Goal: Navigation & Orientation: Find specific page/section

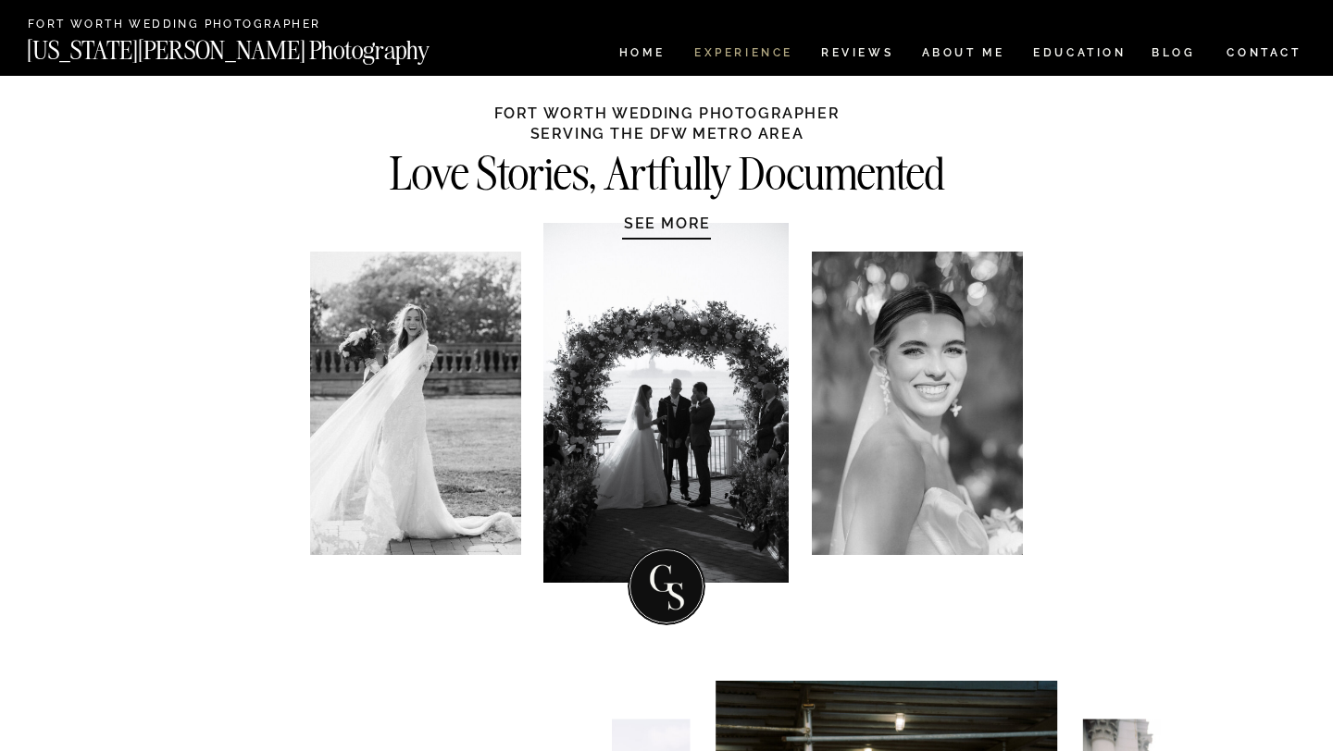
click at [724, 57] on nav "Experience" at bounding box center [742, 55] width 97 height 16
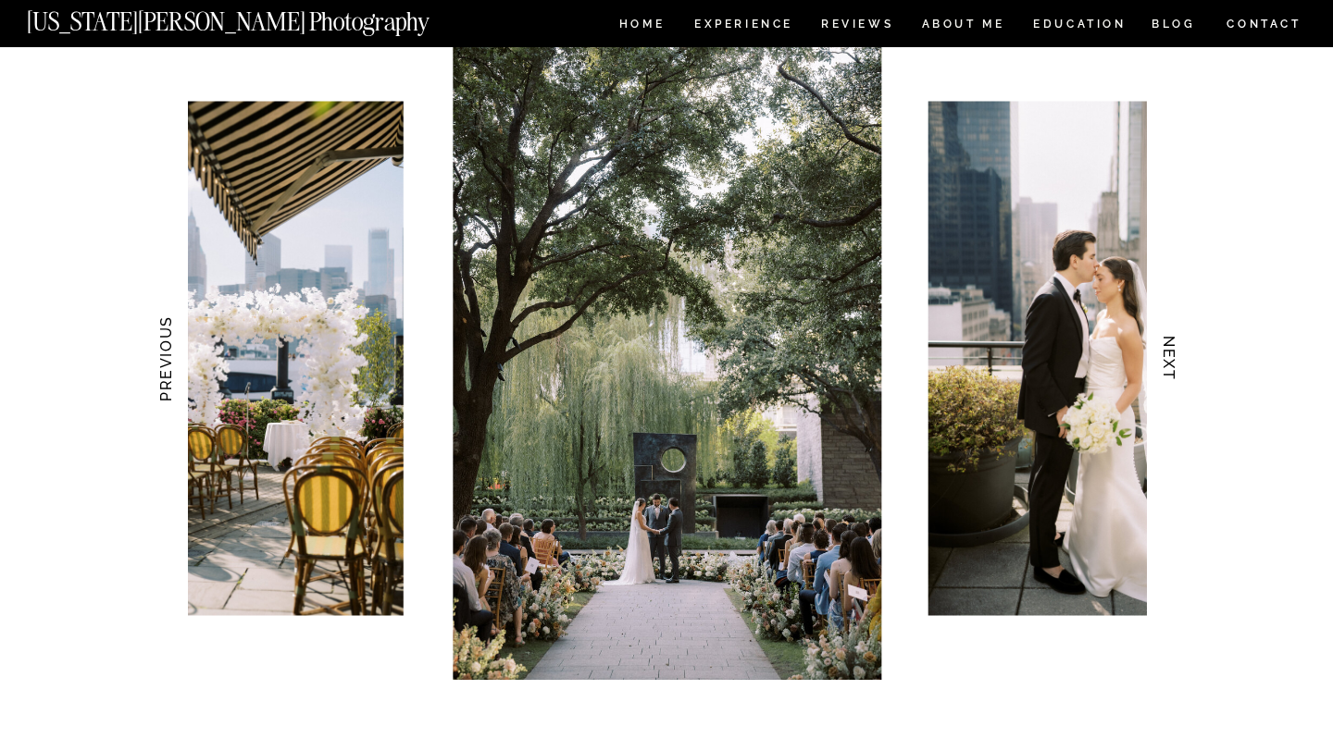
scroll to position [1786, 0]
click at [1166, 350] on h3 "NEXT" at bounding box center [1169, 358] width 19 height 117
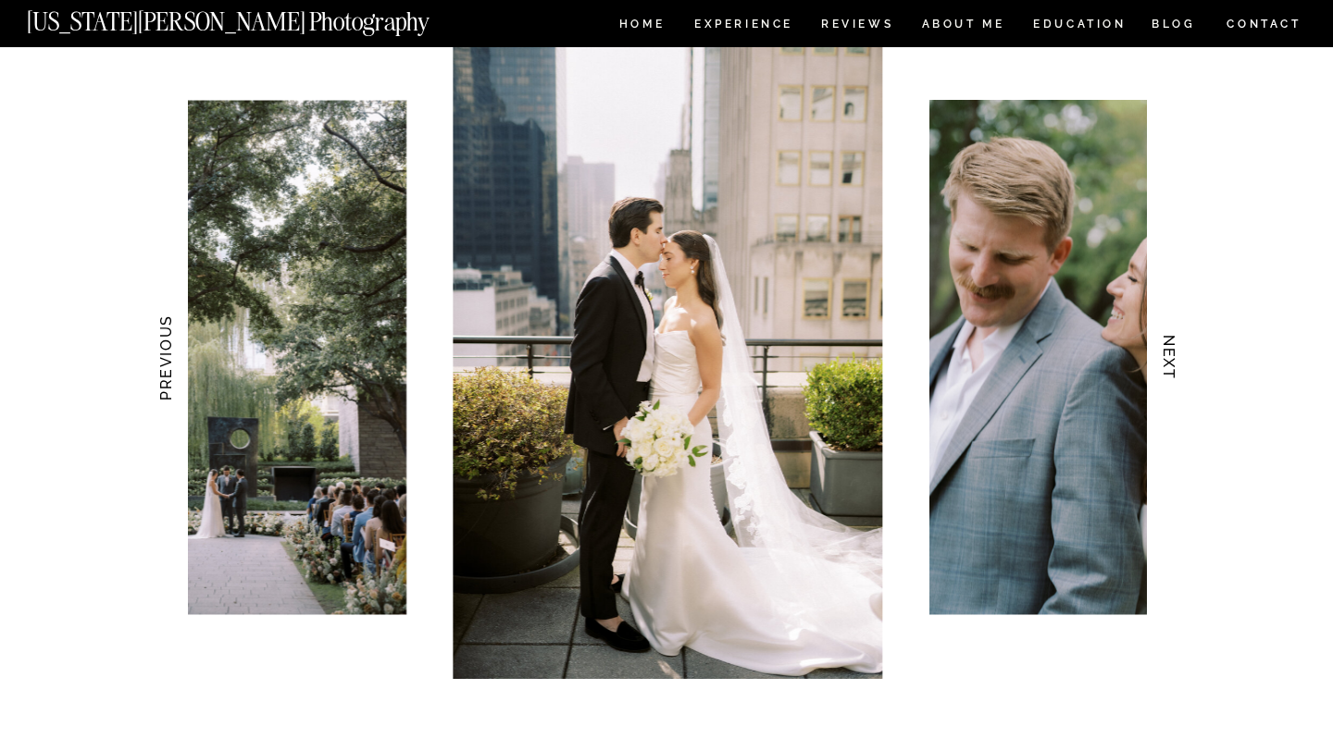
click at [1166, 350] on h3 "NEXT" at bounding box center [1169, 358] width 19 height 117
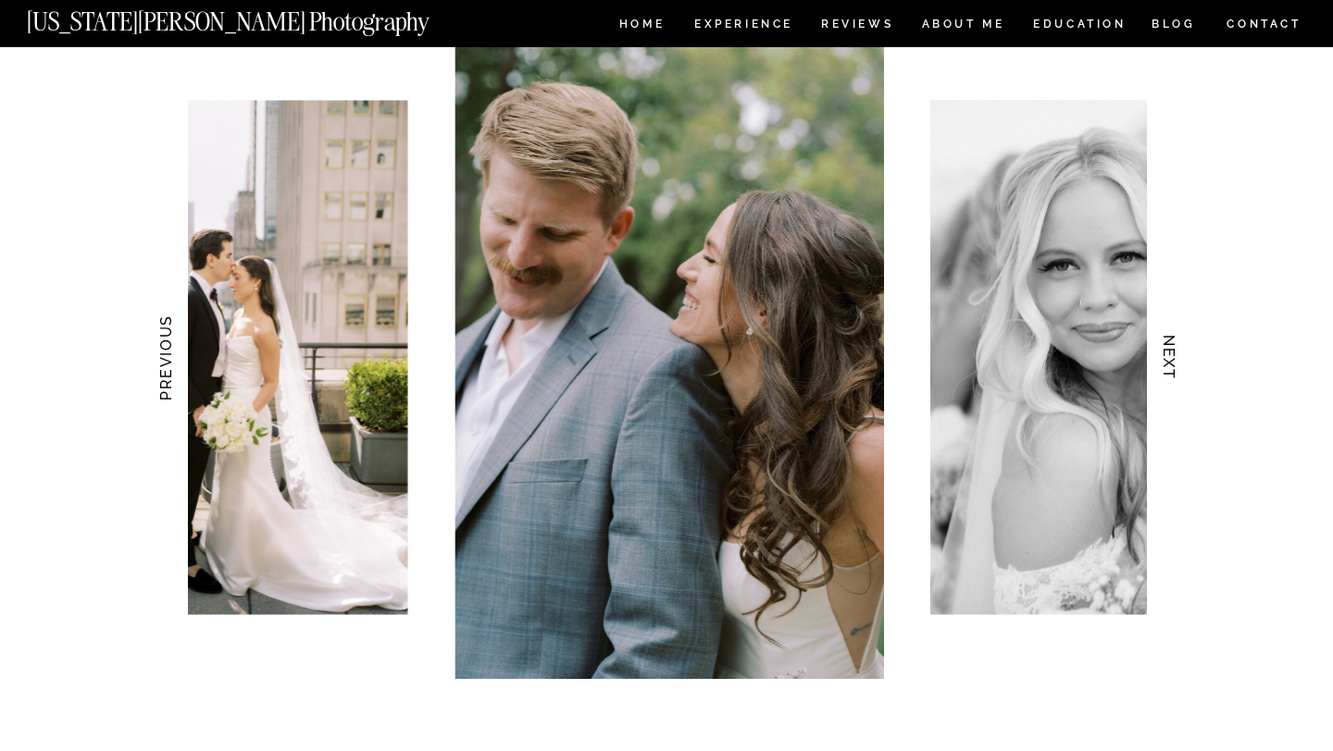
click at [1166, 350] on h3 "NEXT" at bounding box center [1169, 358] width 19 height 117
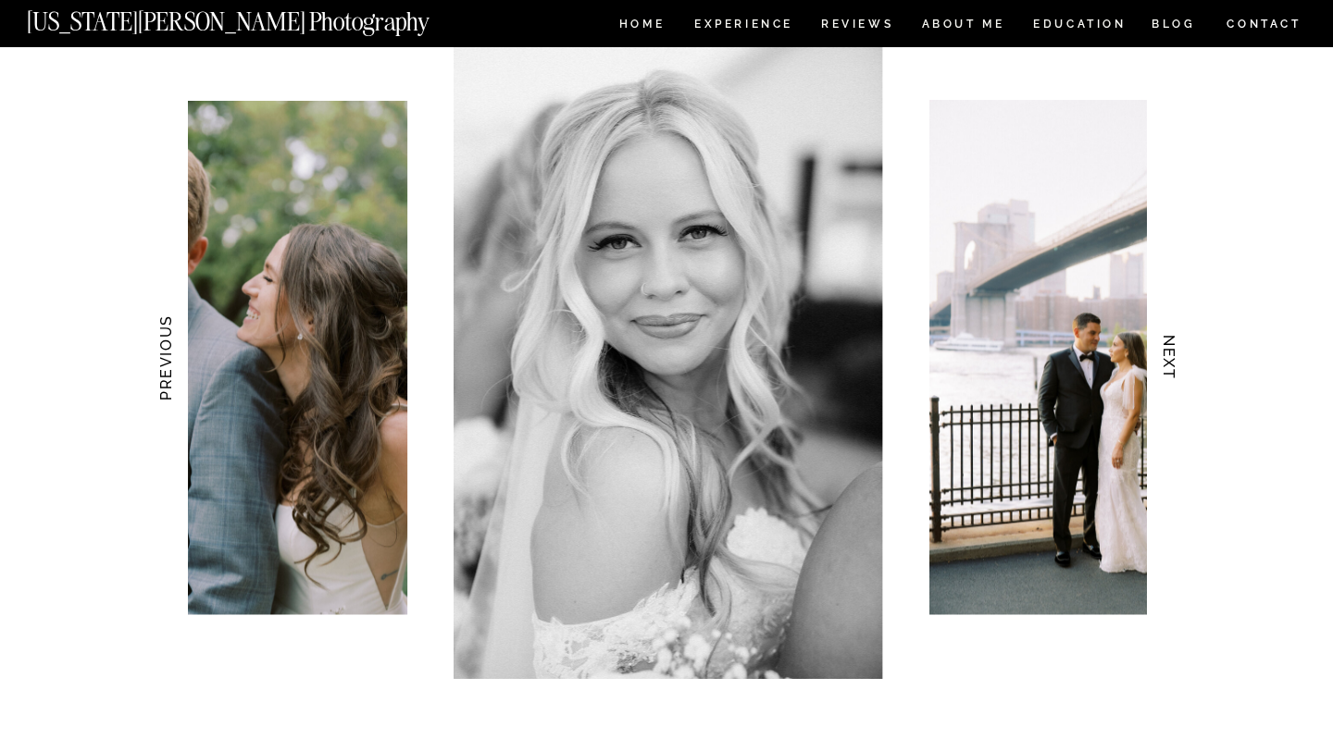
click at [1166, 350] on h3 "NEXT" at bounding box center [1169, 358] width 19 height 117
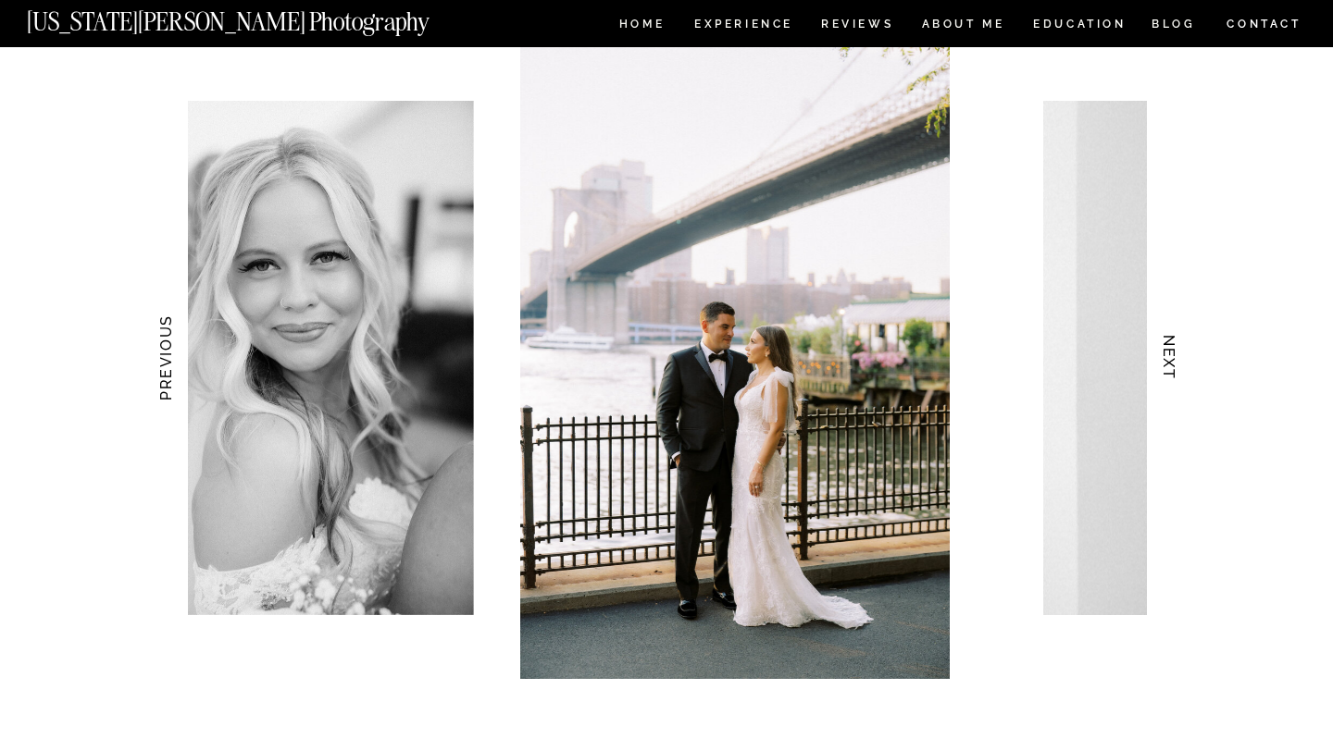
click at [1166, 350] on h3 "NEXT" at bounding box center [1169, 358] width 19 height 117
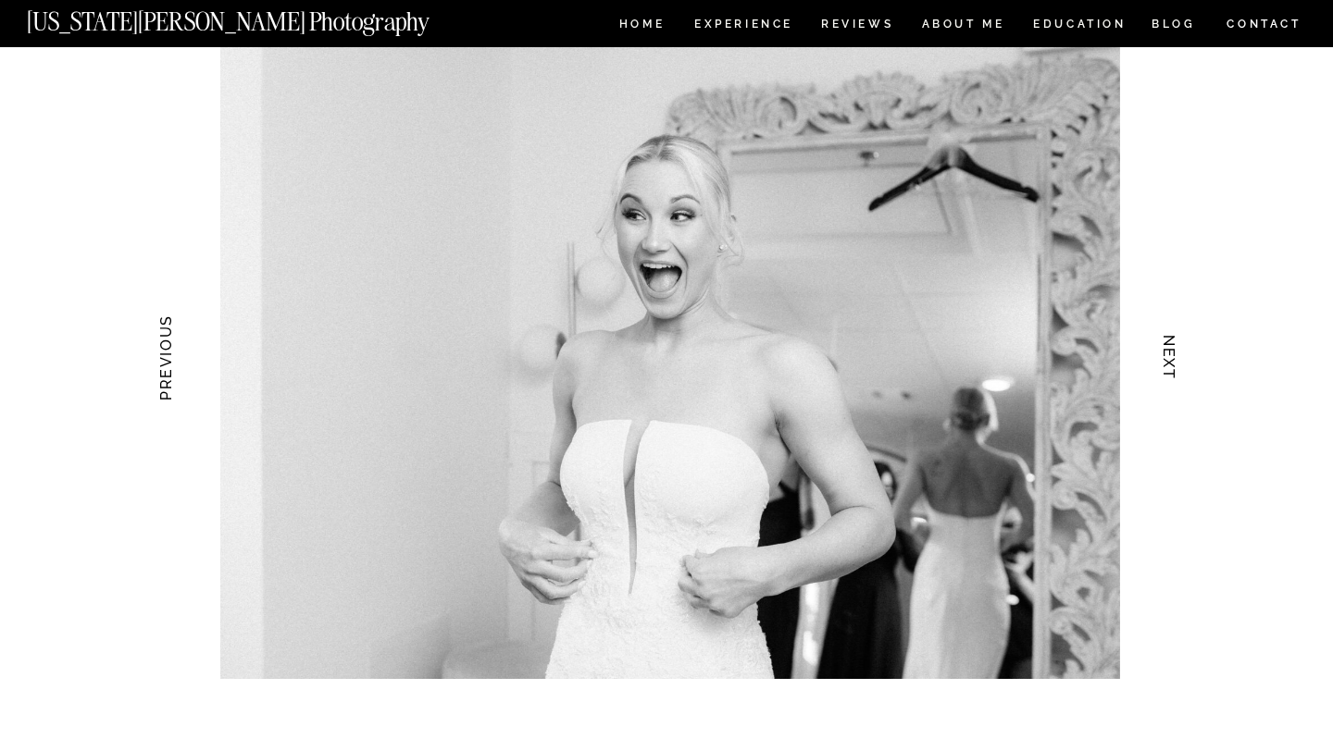
click at [1166, 350] on h3 "NEXT" at bounding box center [1169, 358] width 19 height 117
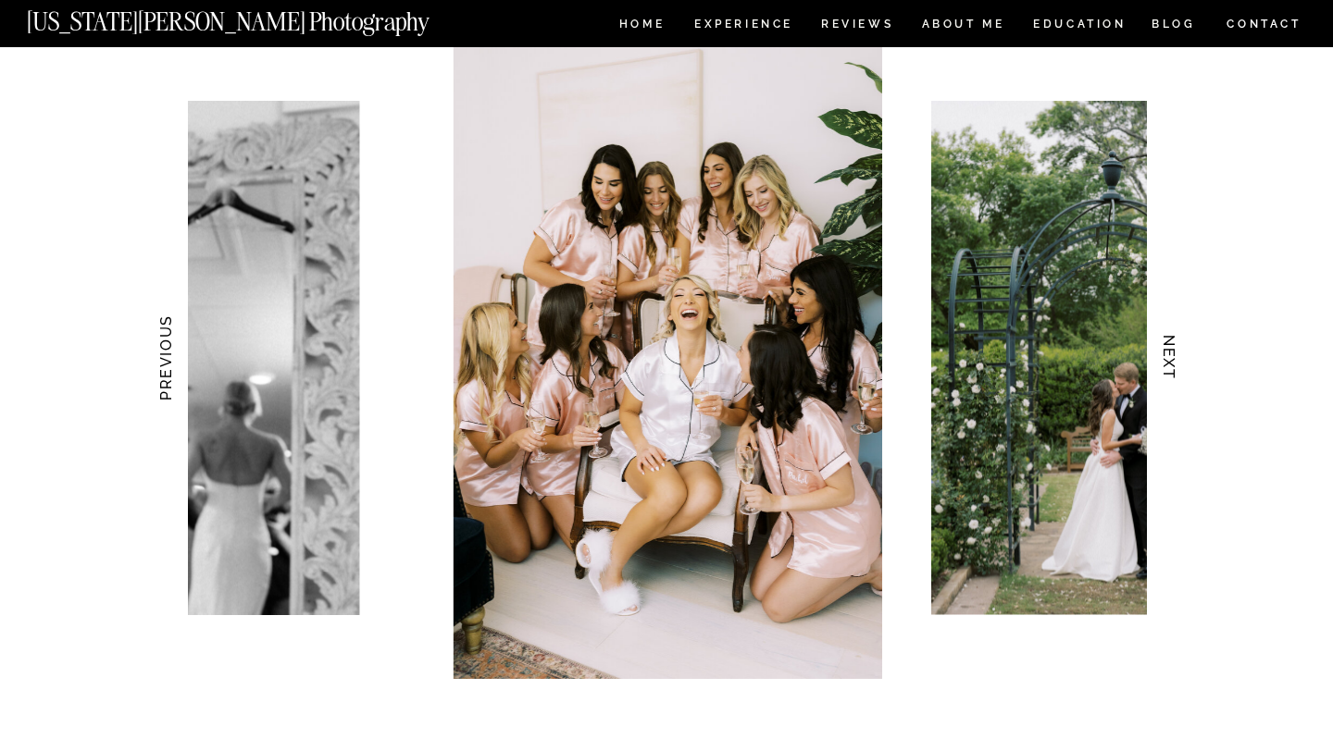
click at [1166, 350] on h3 "NEXT" at bounding box center [1169, 358] width 19 height 117
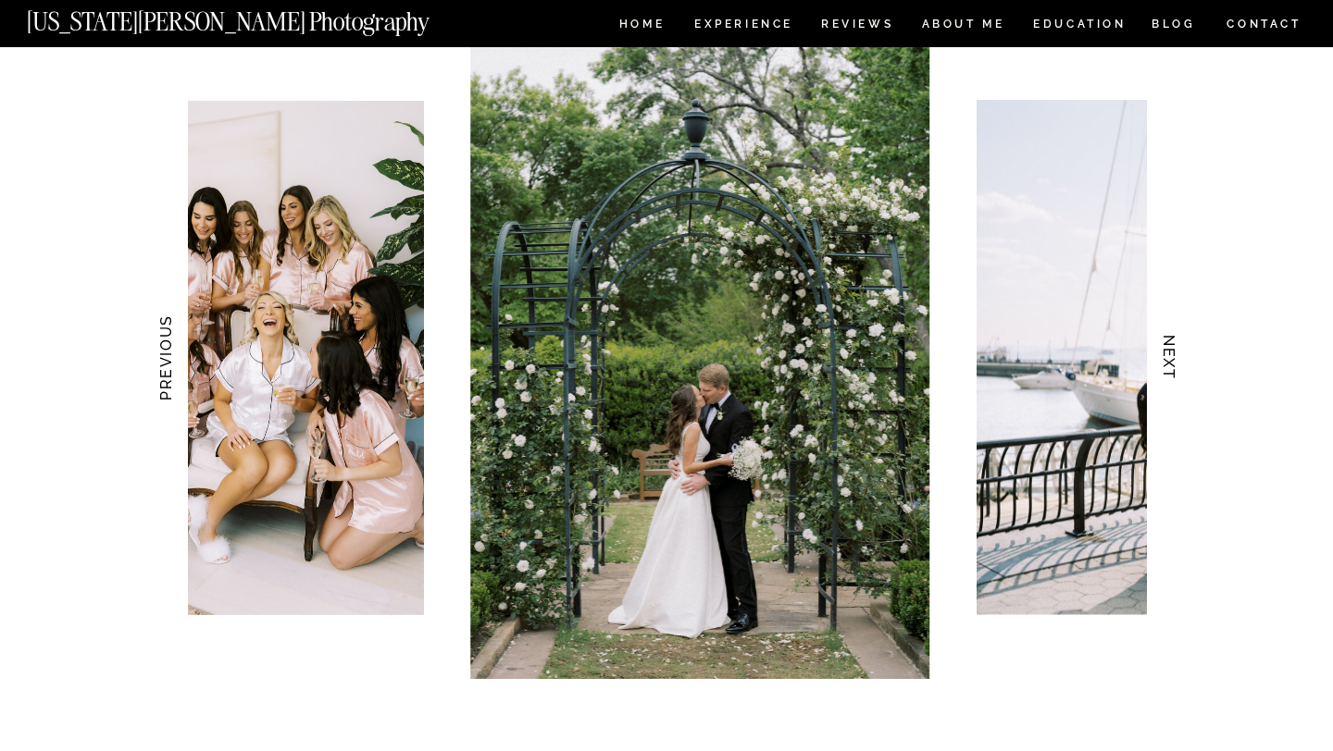
click at [1166, 350] on h3 "NEXT" at bounding box center [1169, 358] width 19 height 117
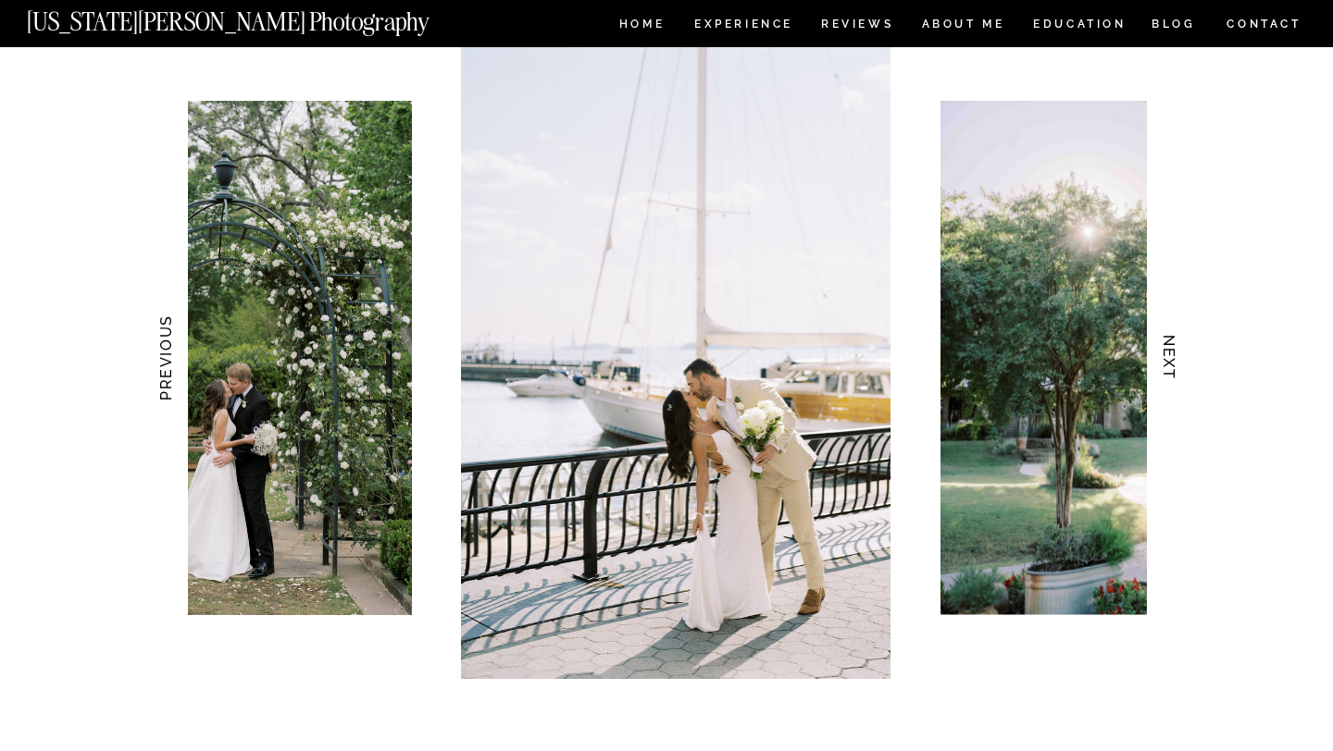
click at [1166, 350] on h3 "NEXT" at bounding box center [1169, 358] width 19 height 117
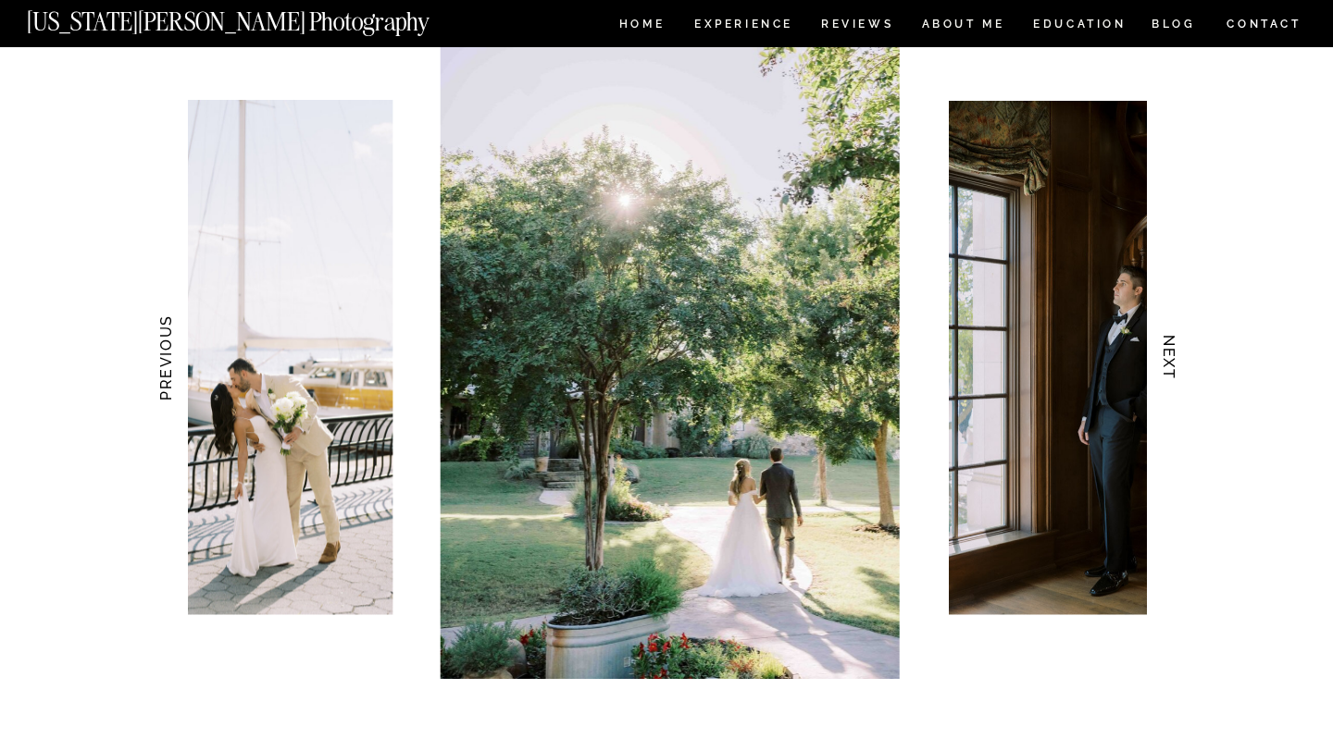
click at [1166, 350] on h3 "NEXT" at bounding box center [1169, 358] width 19 height 117
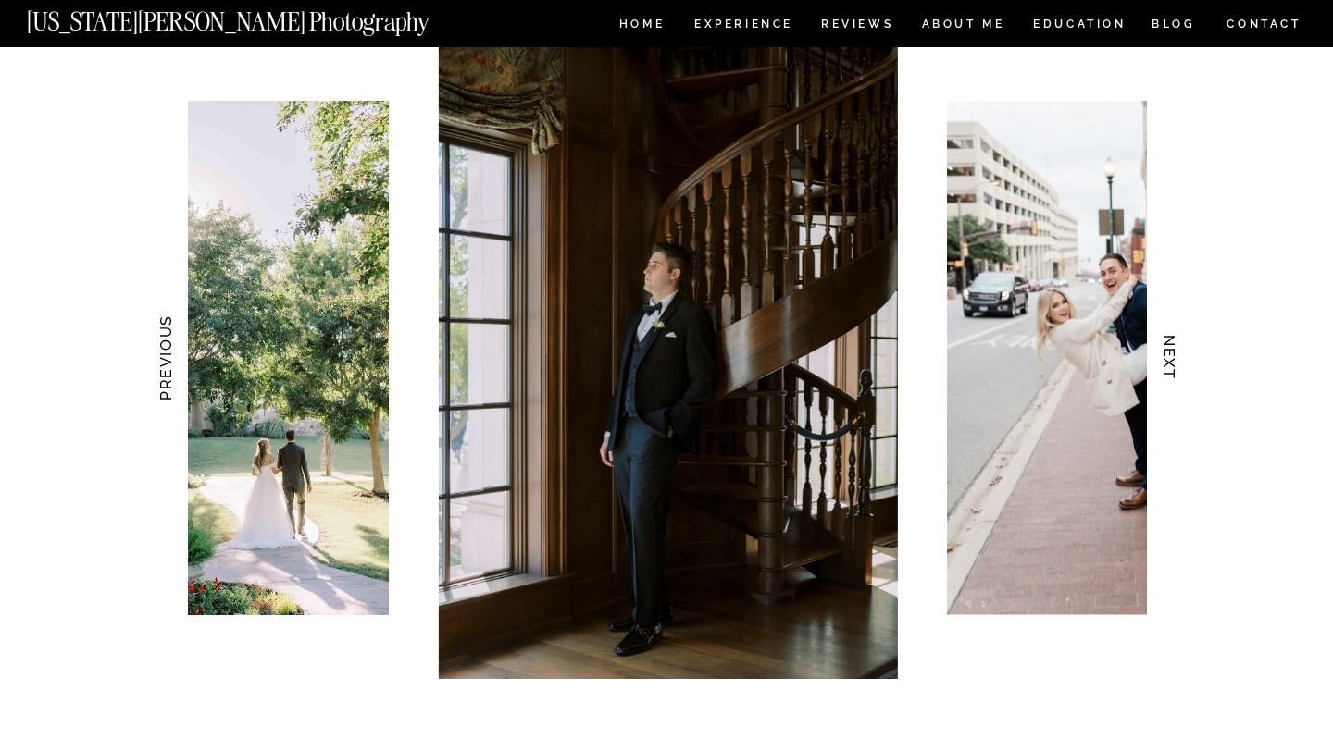
click at [1166, 350] on h3 "NEXT" at bounding box center [1169, 358] width 19 height 117
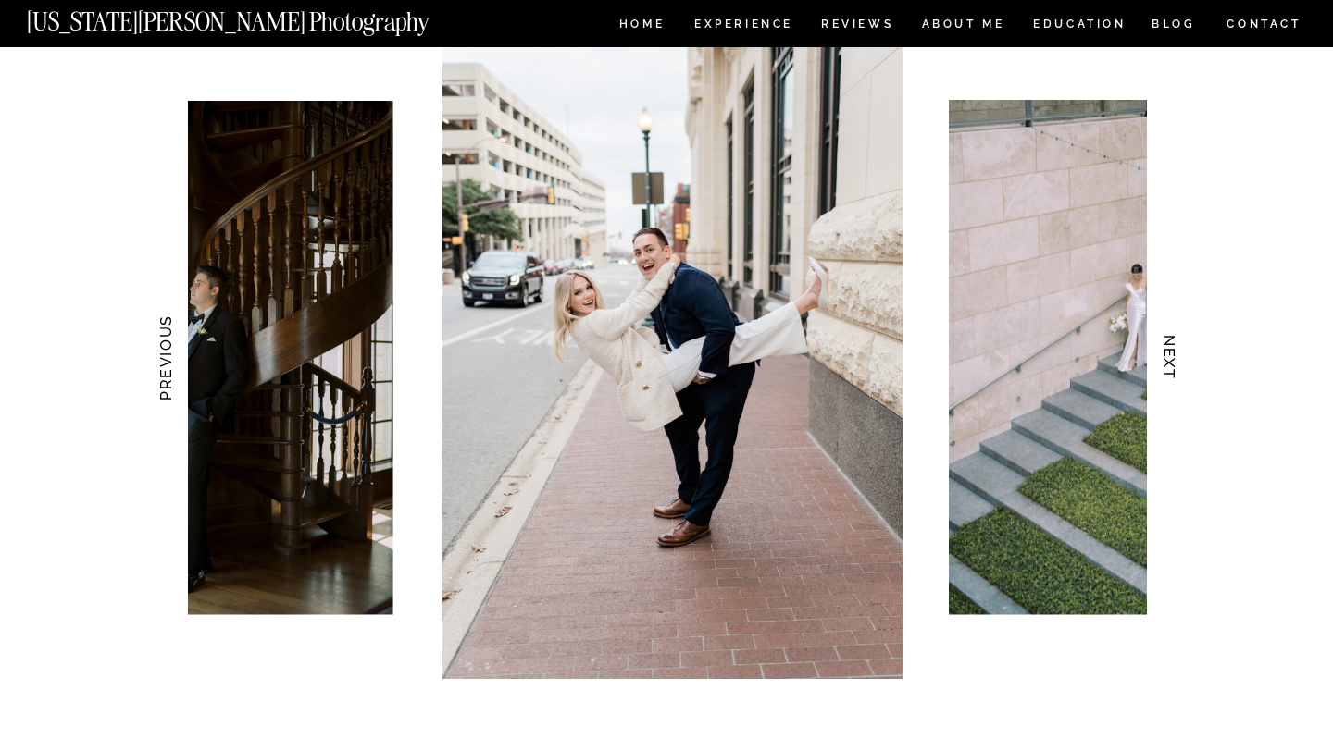
click at [1166, 350] on h3 "NEXT" at bounding box center [1169, 358] width 19 height 117
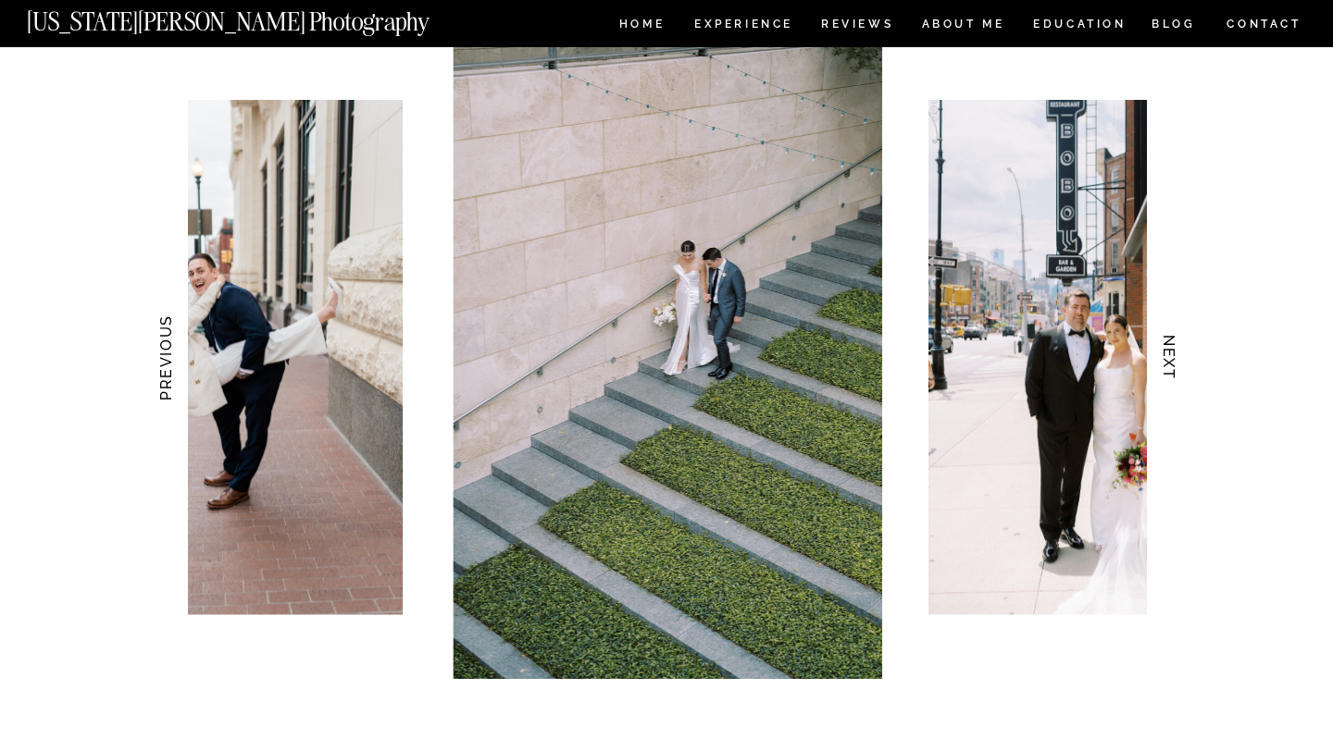
click at [1164, 353] on h3 "NEXT" at bounding box center [1169, 358] width 19 height 117
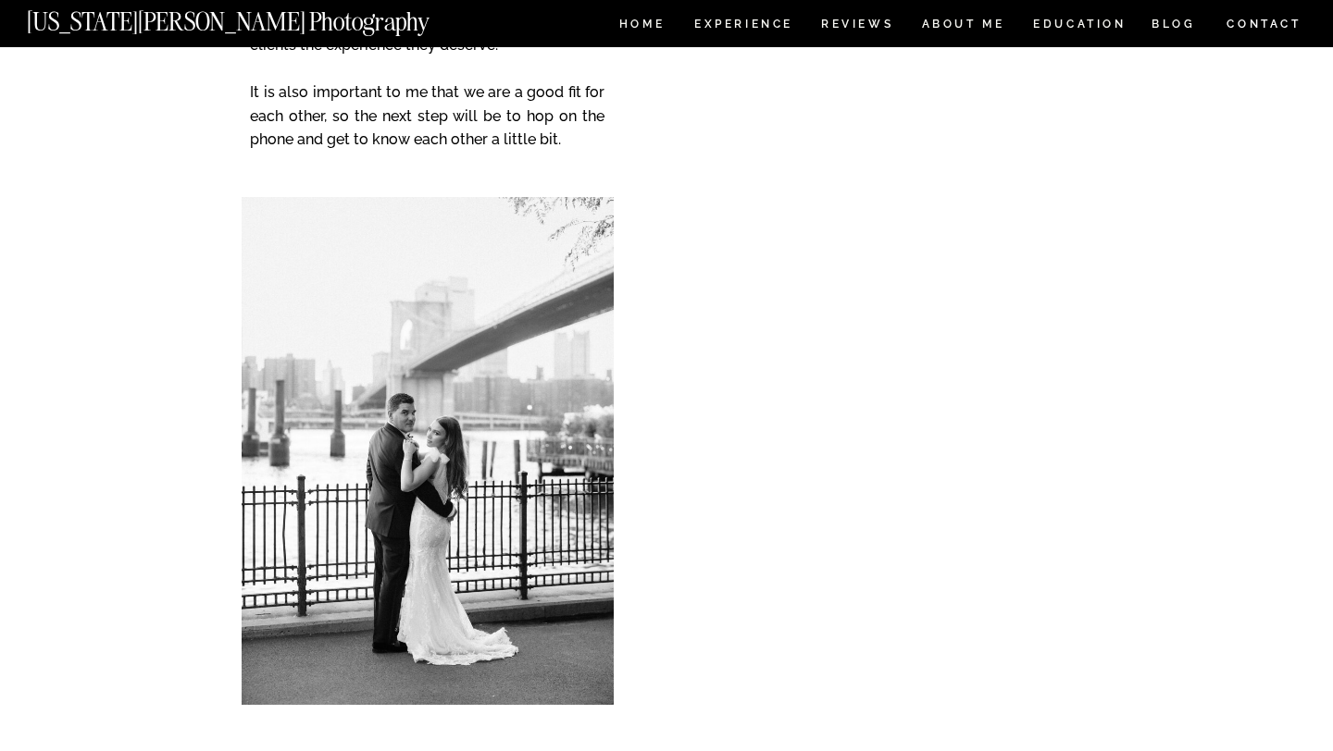
scroll to position [7727, 0]
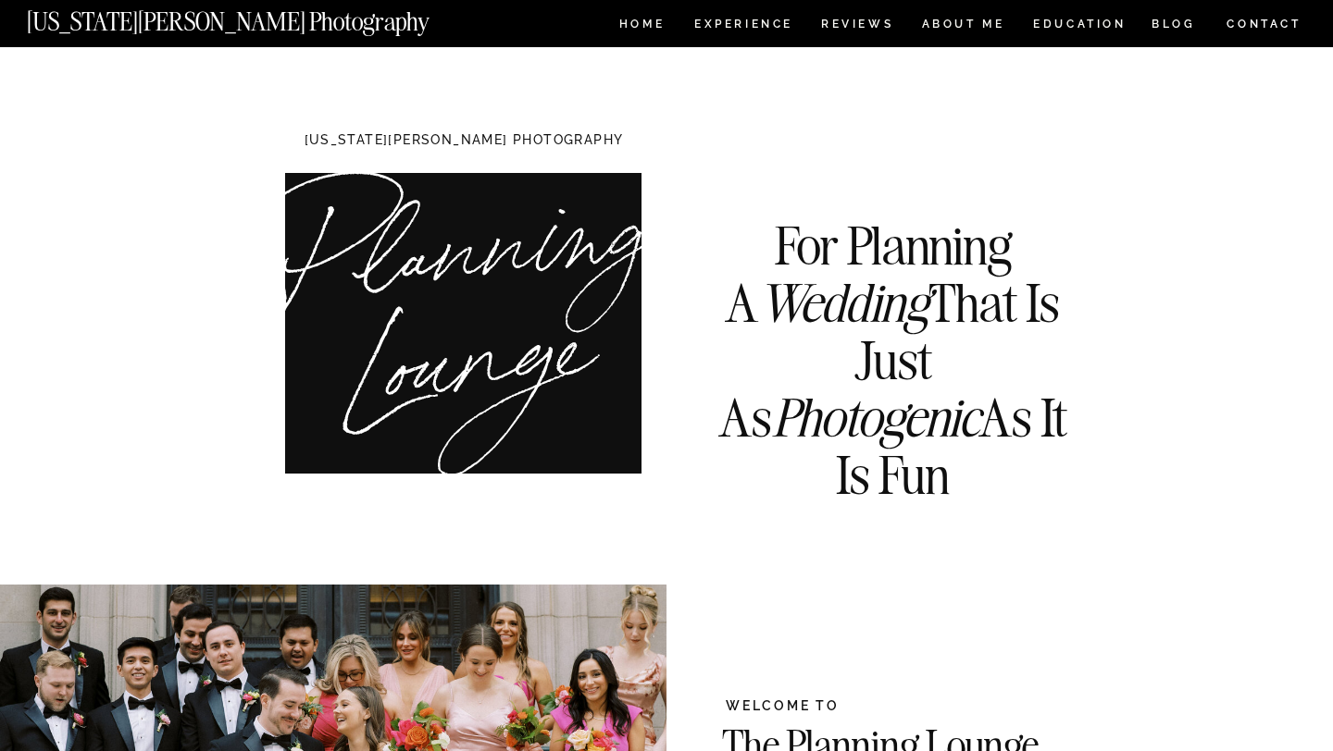
click at [961, 22] on nav "ABOUT ME" at bounding box center [963, 27] width 84 height 16
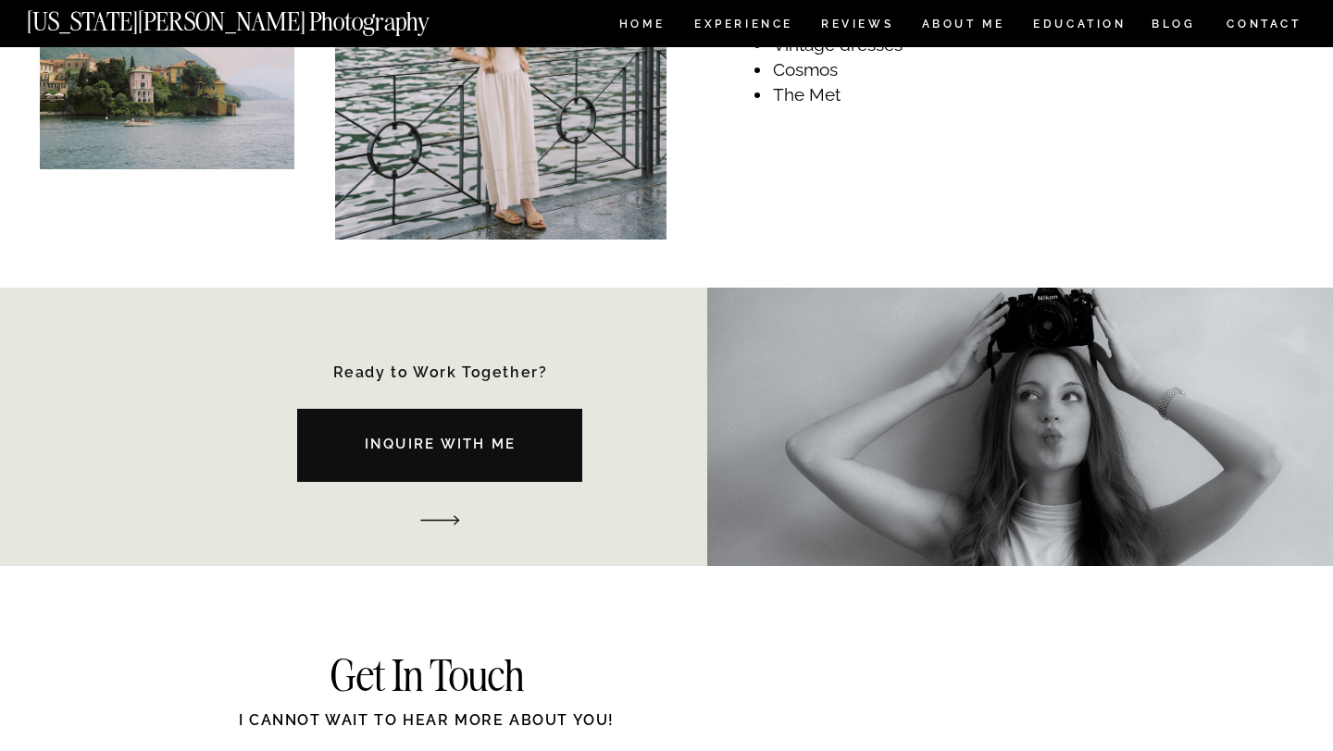
scroll to position [2216, 0]
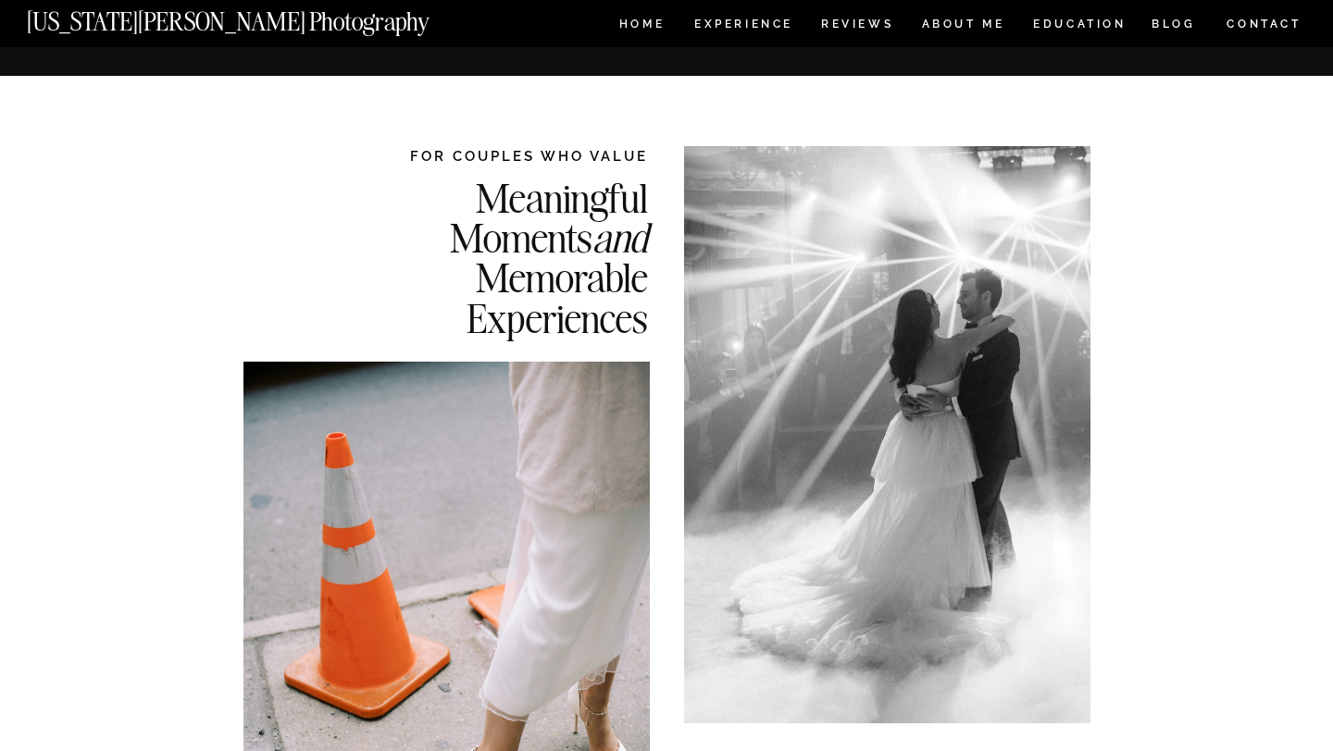
scroll to position [7727, 0]
